Goal: Transaction & Acquisition: Purchase product/service

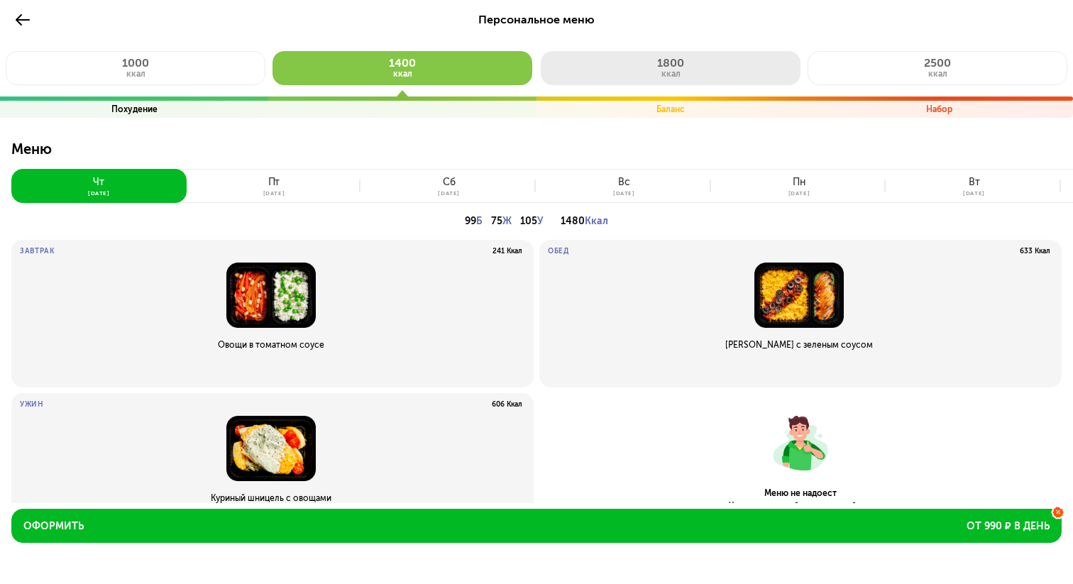
click at [697, 80] on button "1800 ккал" at bounding box center [671, 68] width 260 height 34
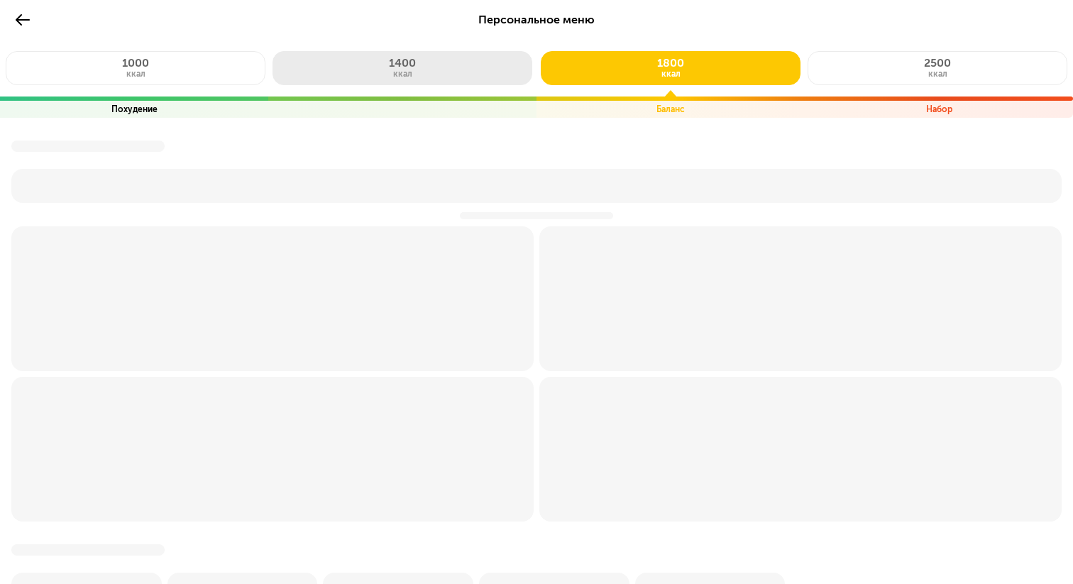
click at [495, 64] on button "1400 ккал" at bounding box center [403, 68] width 260 height 34
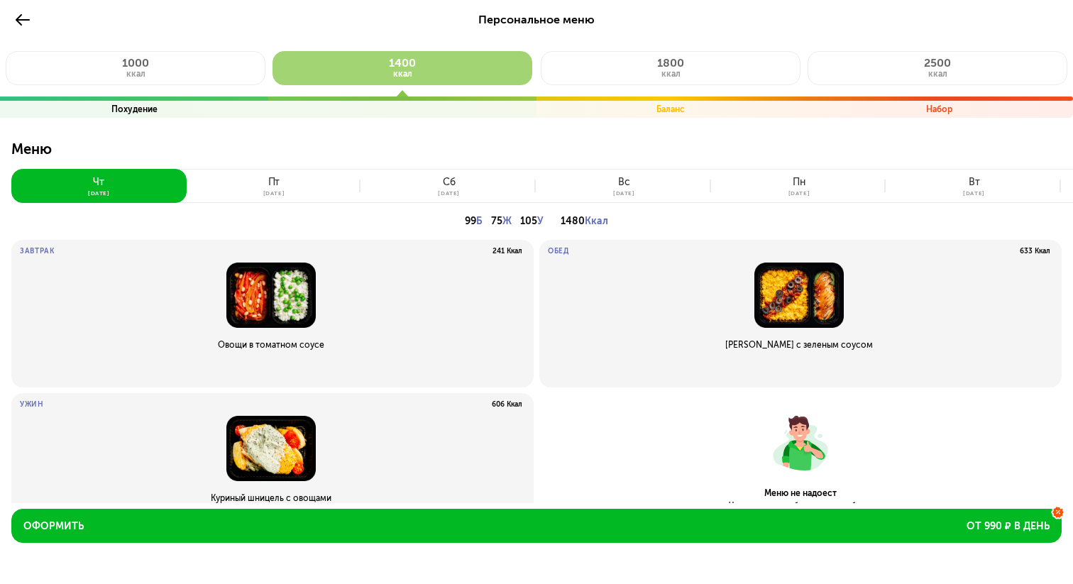
scroll to position [49, 0]
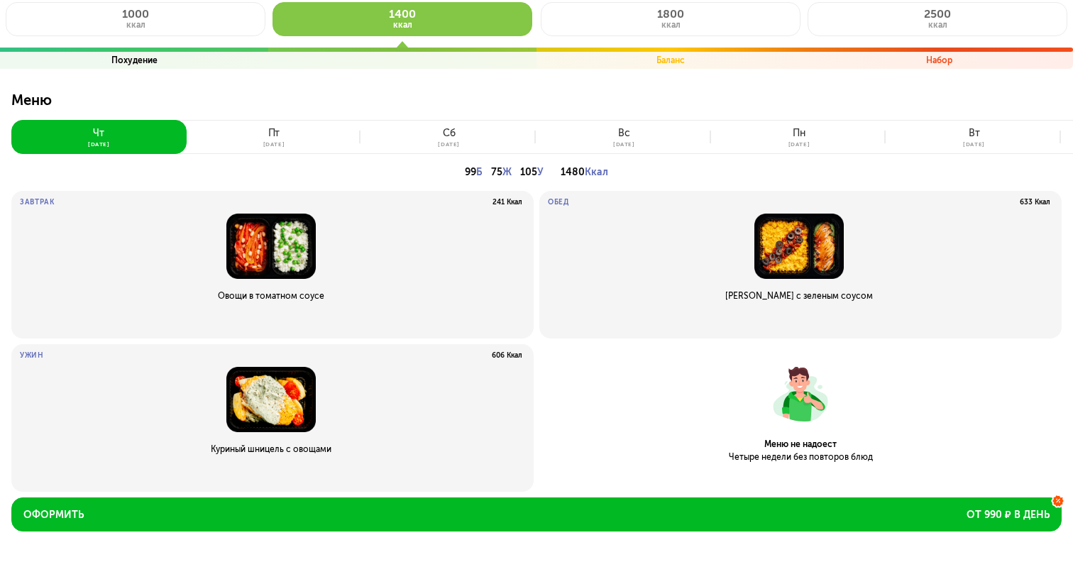
click at [311, 146] on button "[DATE]" at bounding box center [274, 137] width 175 height 34
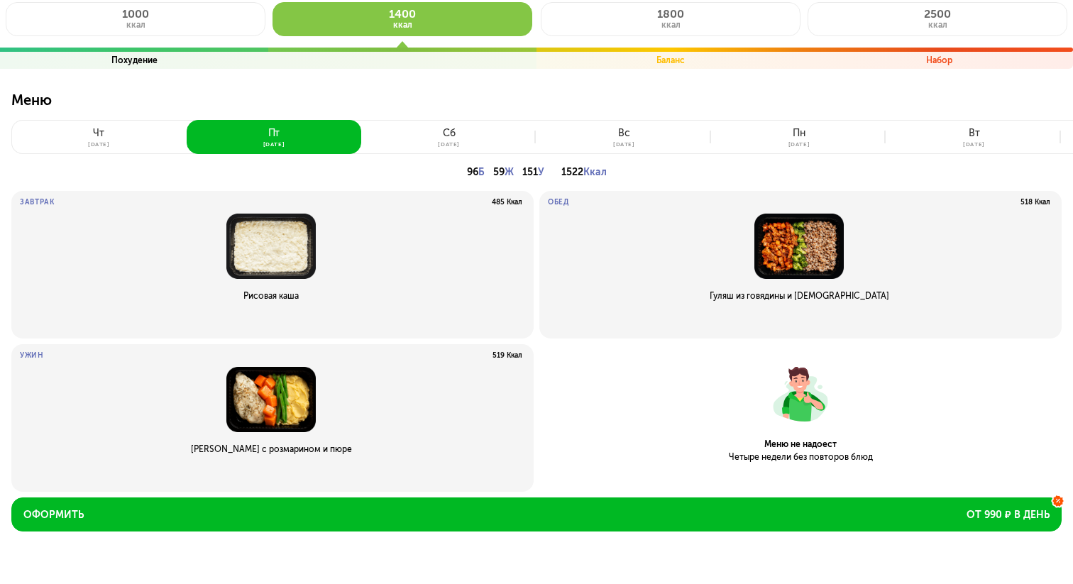
click at [449, 133] on div "сб" at bounding box center [449, 133] width 13 height 11
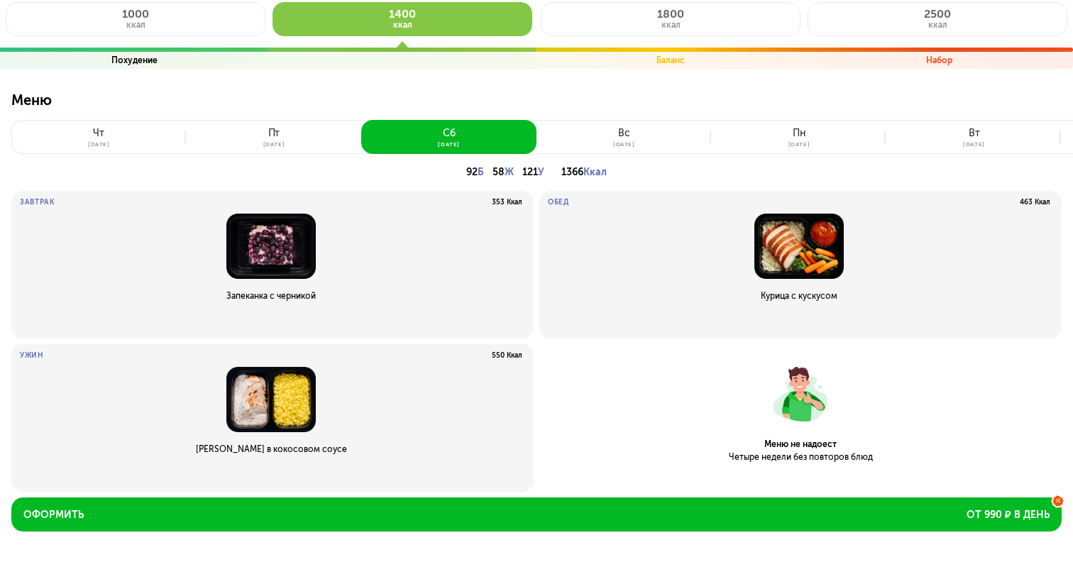
click at [601, 135] on button "[DATE]" at bounding box center [624, 137] width 175 height 34
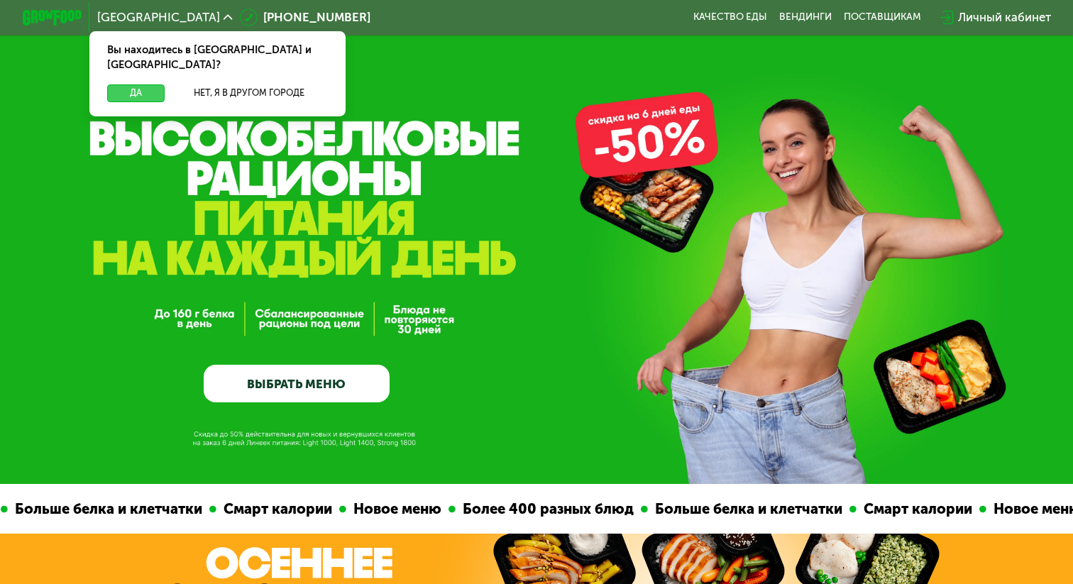
click at [145, 84] on button "Да" at bounding box center [135, 93] width 57 height 18
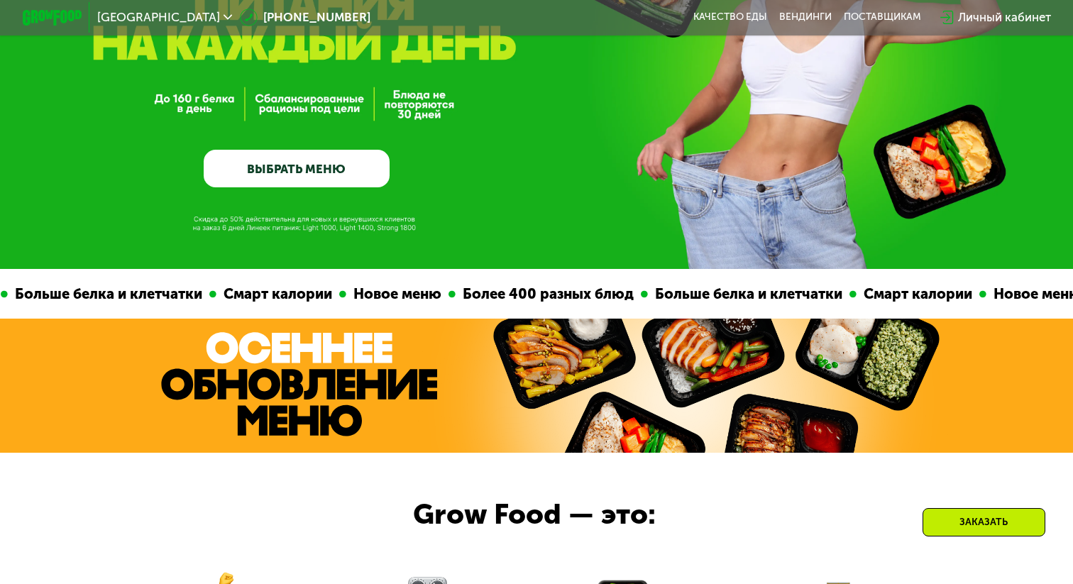
scroll to position [210, 0]
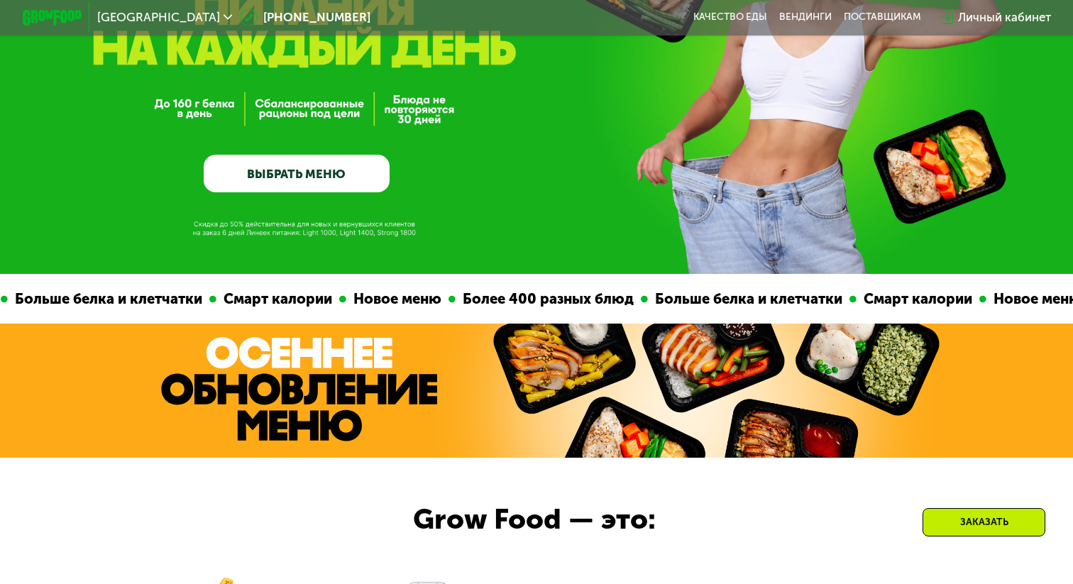
click at [296, 173] on link "ВЫБРАТЬ МЕНЮ" at bounding box center [296, 173] width 185 height 37
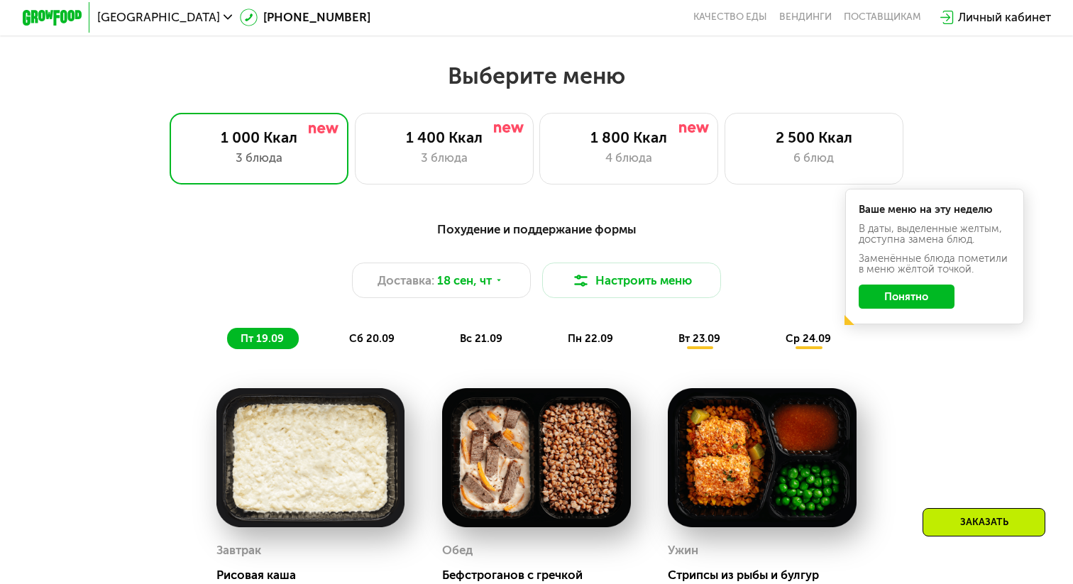
scroll to position [910, 0]
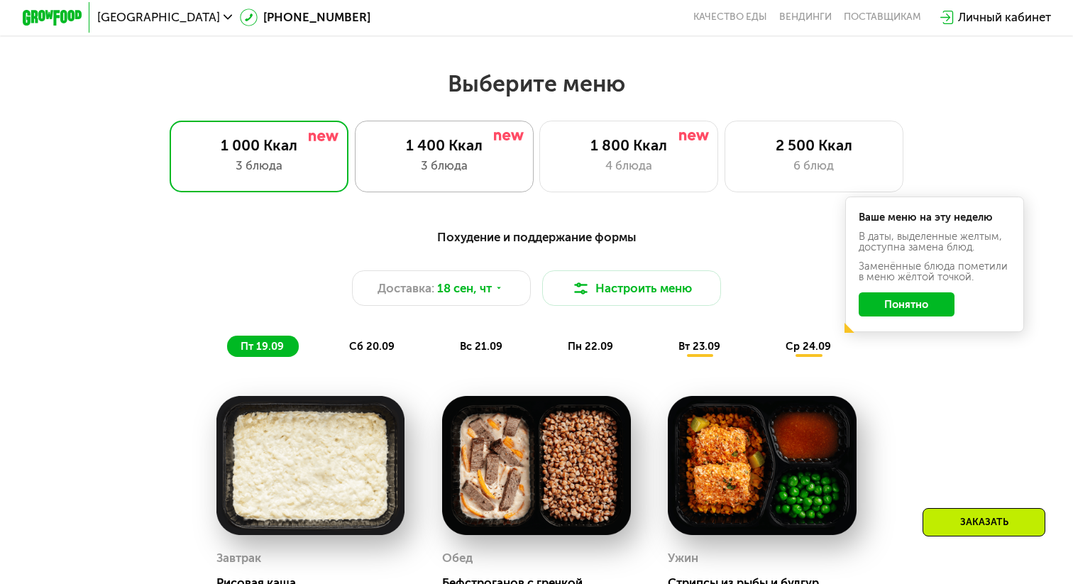
click at [422, 170] on div "3 блюда" at bounding box center [445, 166] width 148 height 18
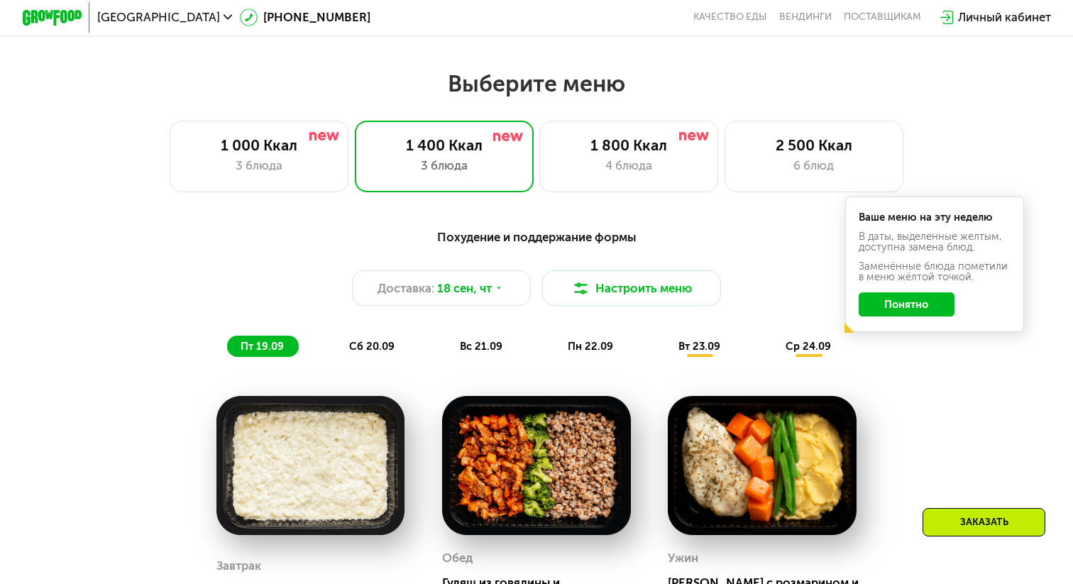
click at [884, 301] on button "Понятно" at bounding box center [907, 304] width 97 height 24
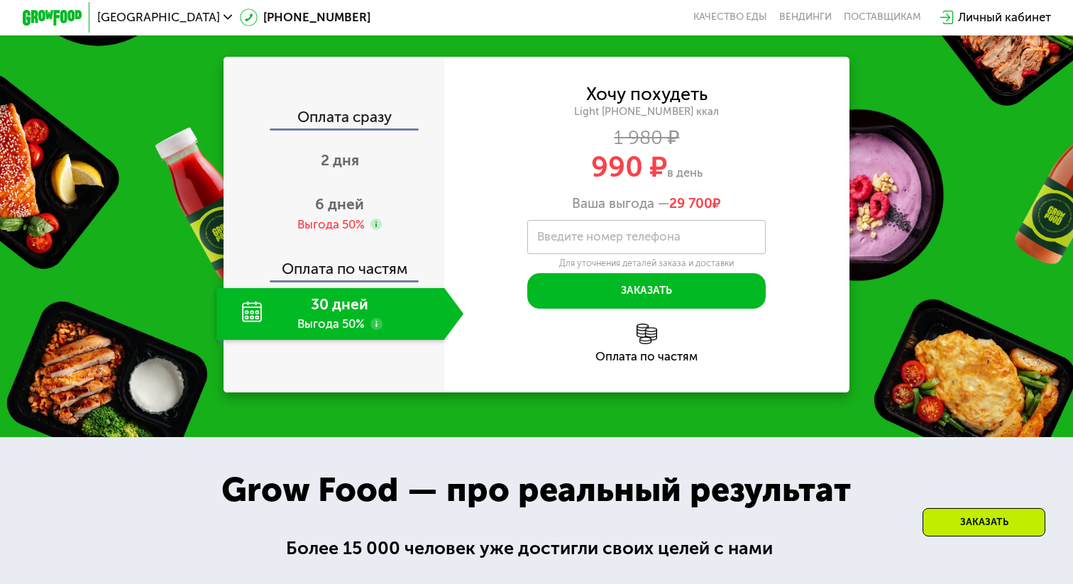
scroll to position [1890, 0]
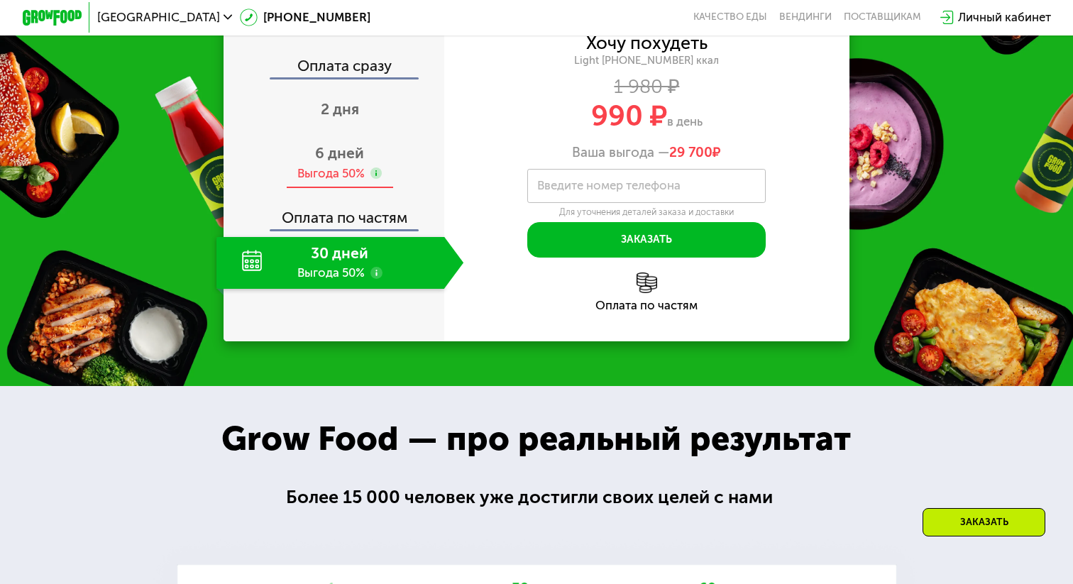
click at [337, 165] on div "Выгода 50%" at bounding box center [330, 173] width 67 height 16
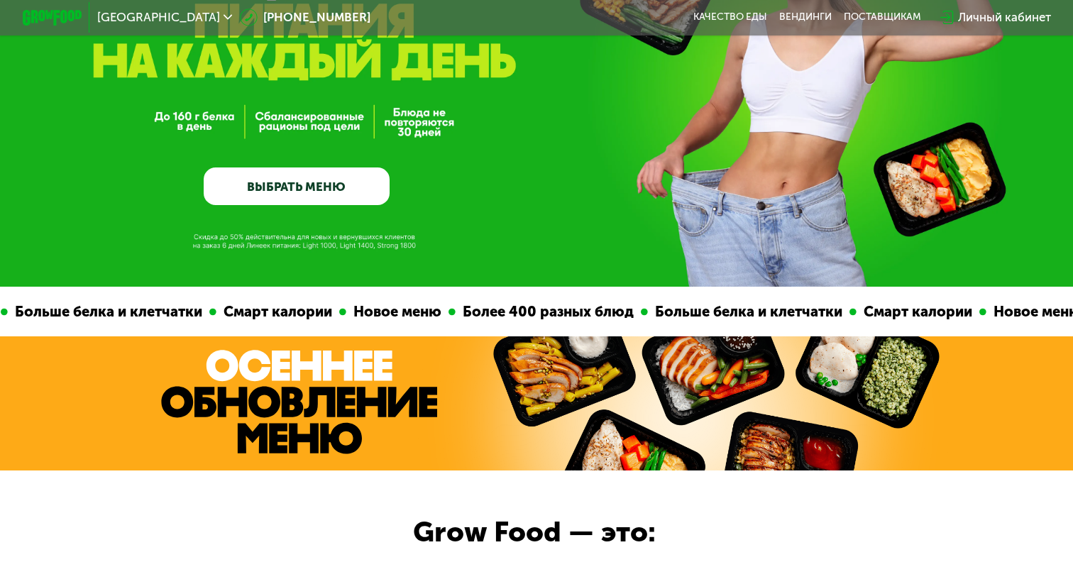
scroll to position [268, 0]
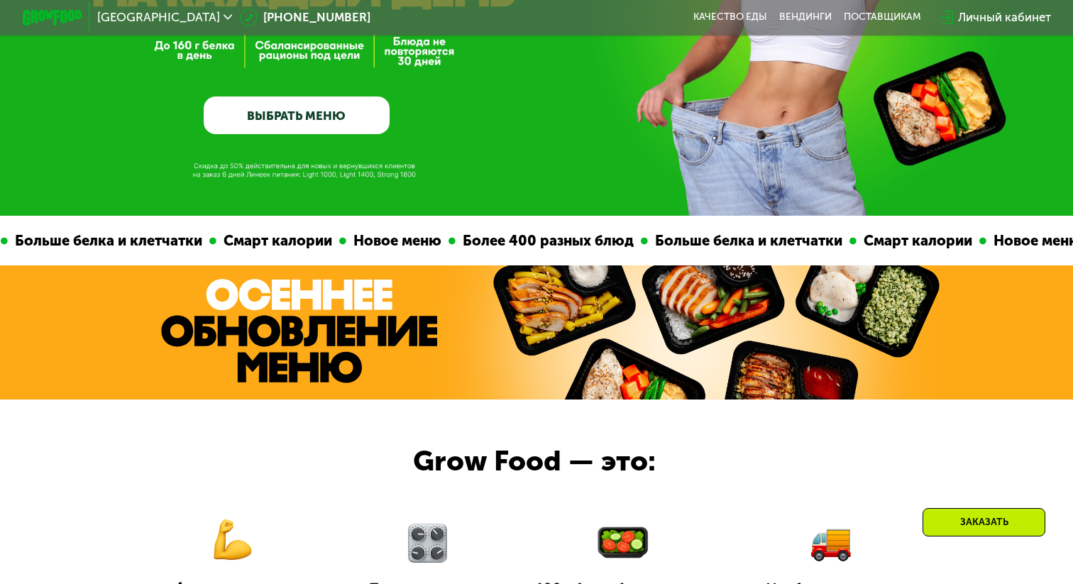
click at [322, 116] on link "ВЫБРАТЬ МЕНЮ" at bounding box center [296, 115] width 185 height 37
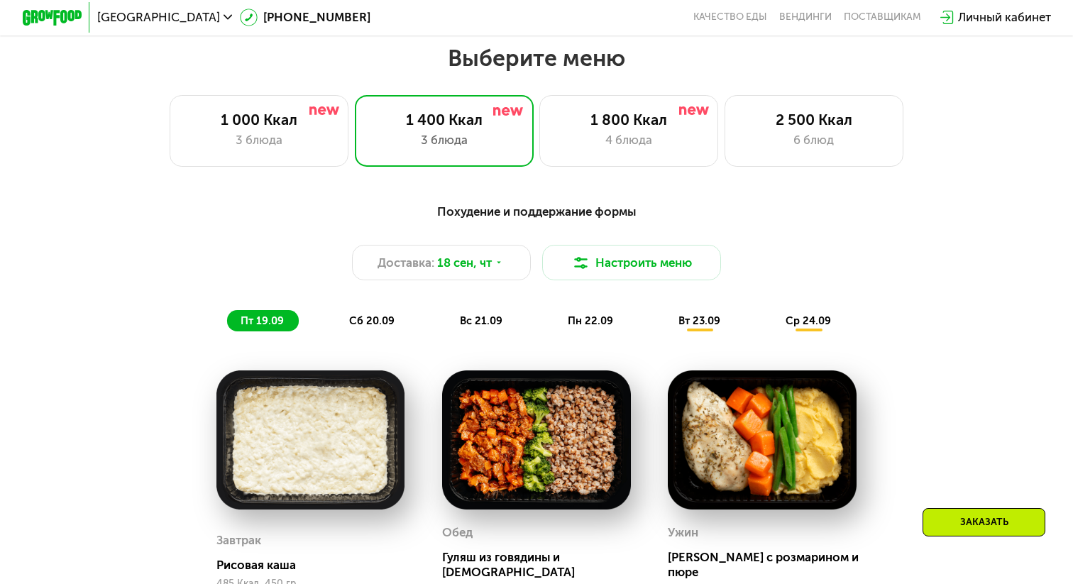
scroll to position [944, 0]
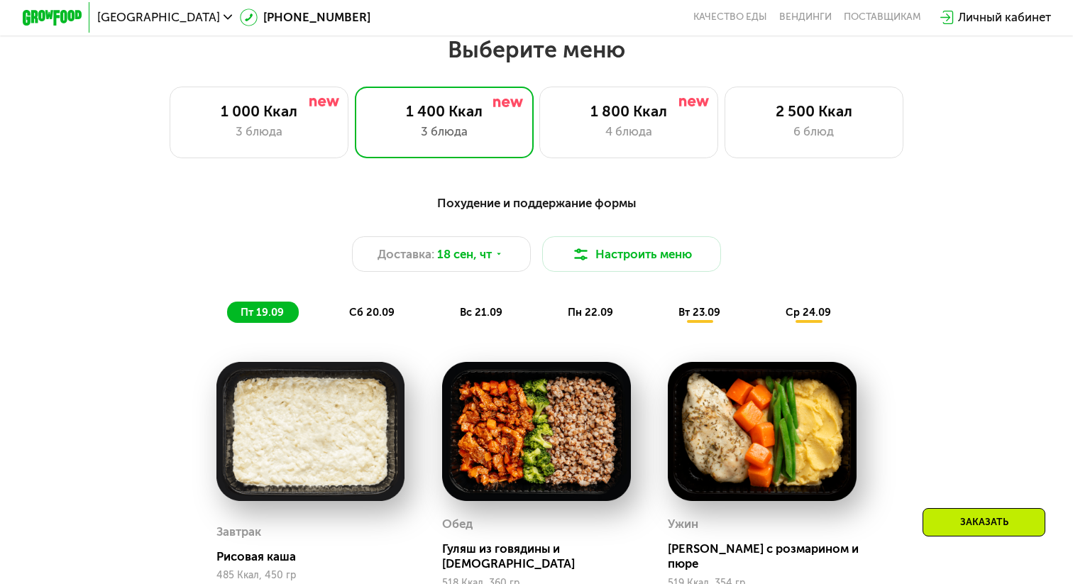
click at [378, 303] on div "сб 20.09" at bounding box center [373, 312] width 74 height 21
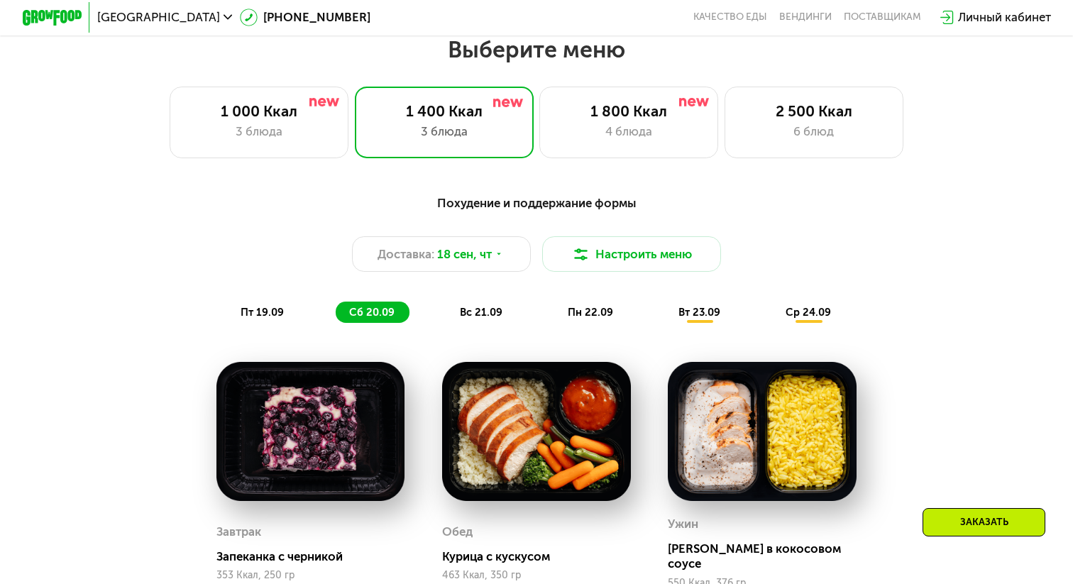
click at [482, 304] on div "вс 21.09" at bounding box center [481, 312] width 71 height 21
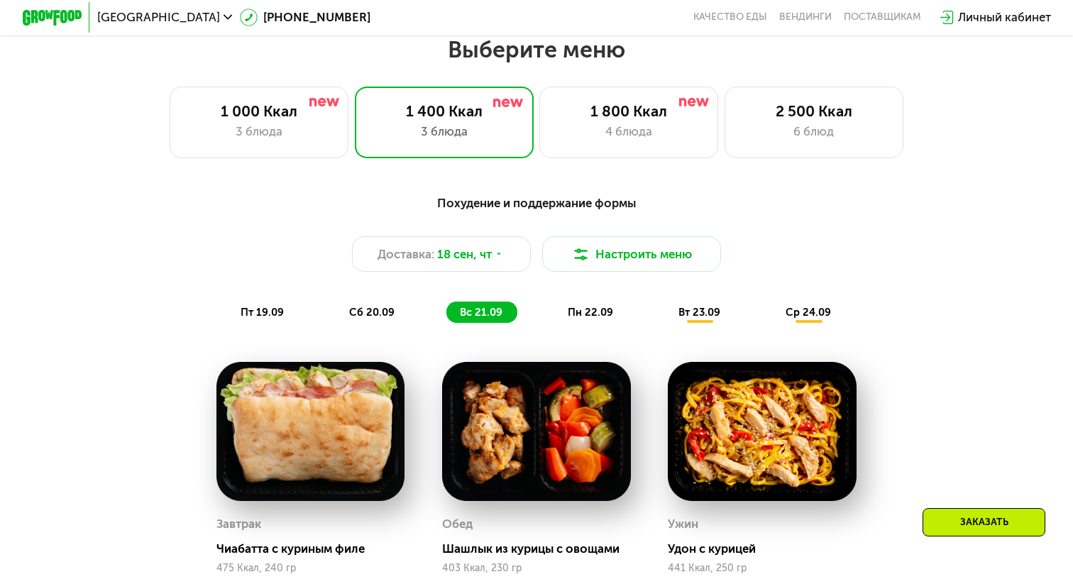
click at [591, 303] on div "пн 22.09" at bounding box center [591, 312] width 74 height 21
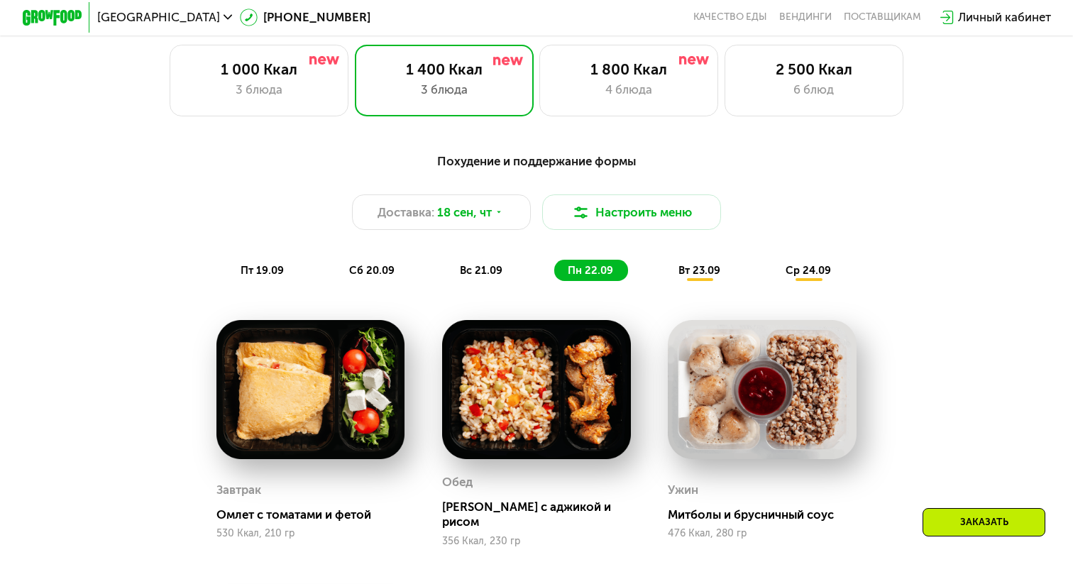
scroll to position [993, 0]
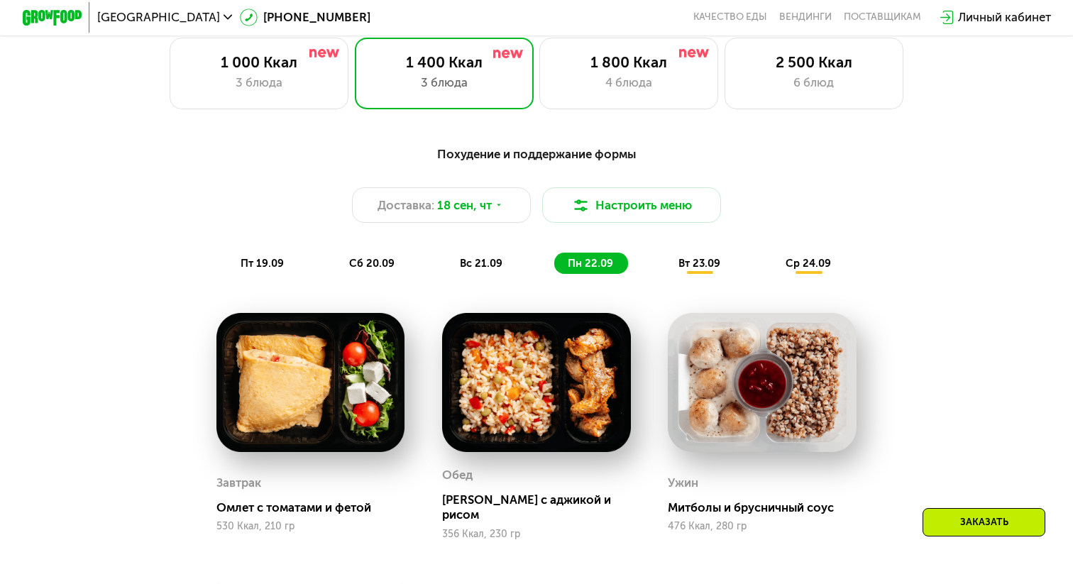
click at [684, 262] on span "вт 23.09" at bounding box center [700, 263] width 42 height 13
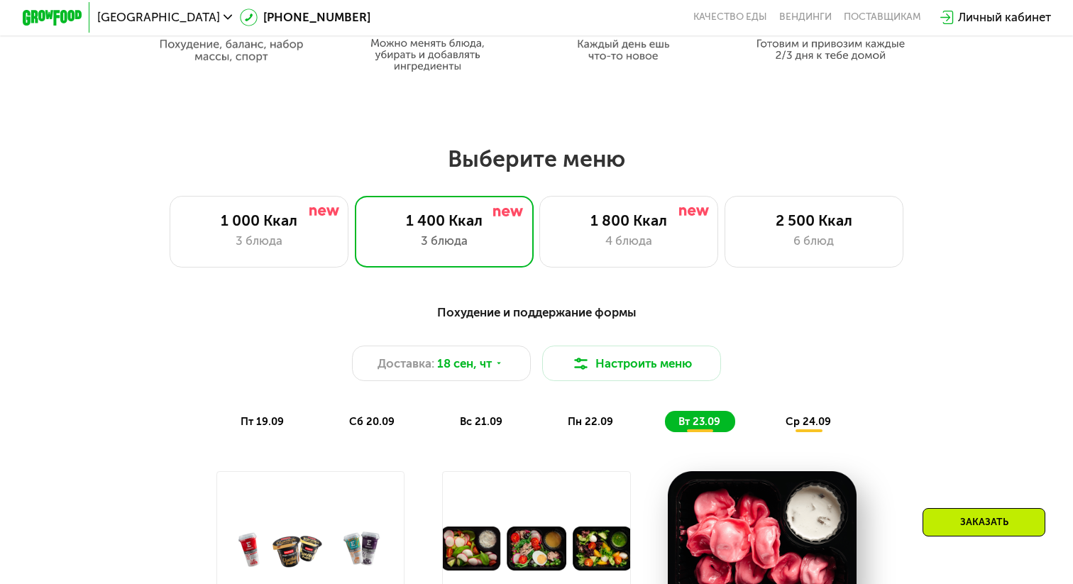
scroll to position [697, 0]
